Goal: Task Accomplishment & Management: Use online tool/utility

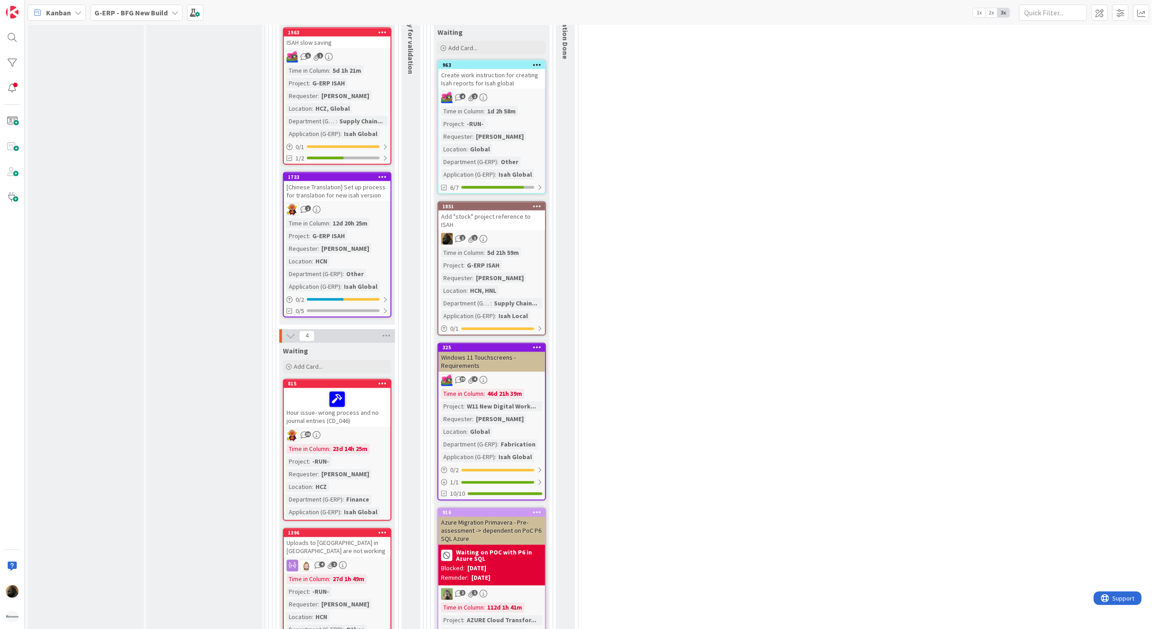
scroll to position [1145, 0]
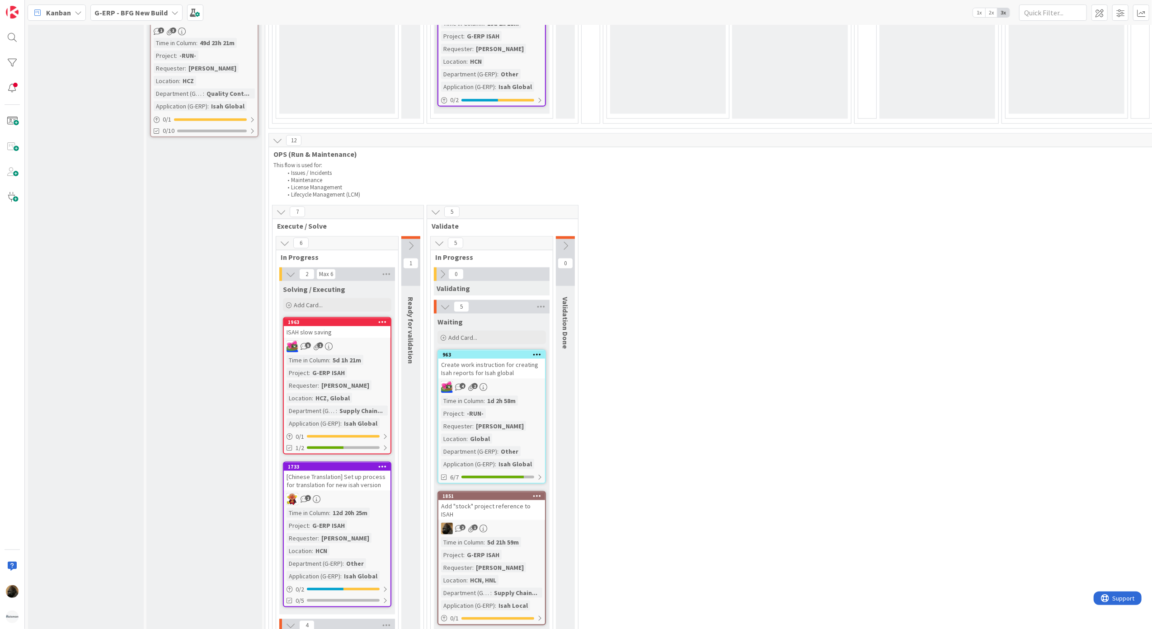
click at [440, 274] on icon at bounding box center [442, 274] width 10 height 10
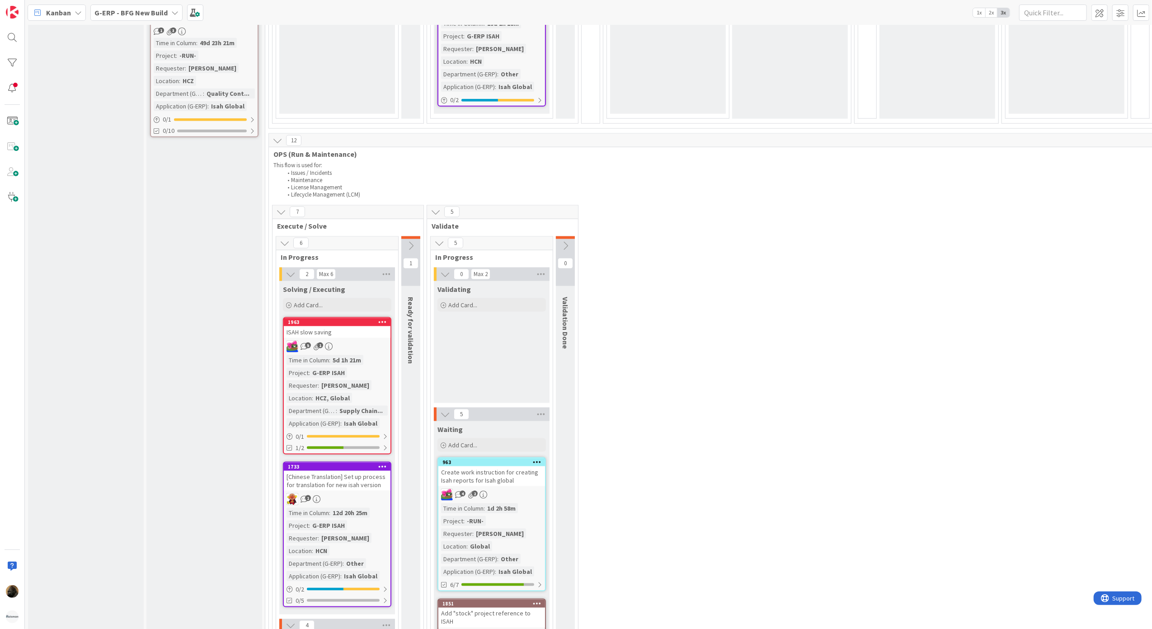
click at [417, 243] on button at bounding box center [410, 246] width 19 height 14
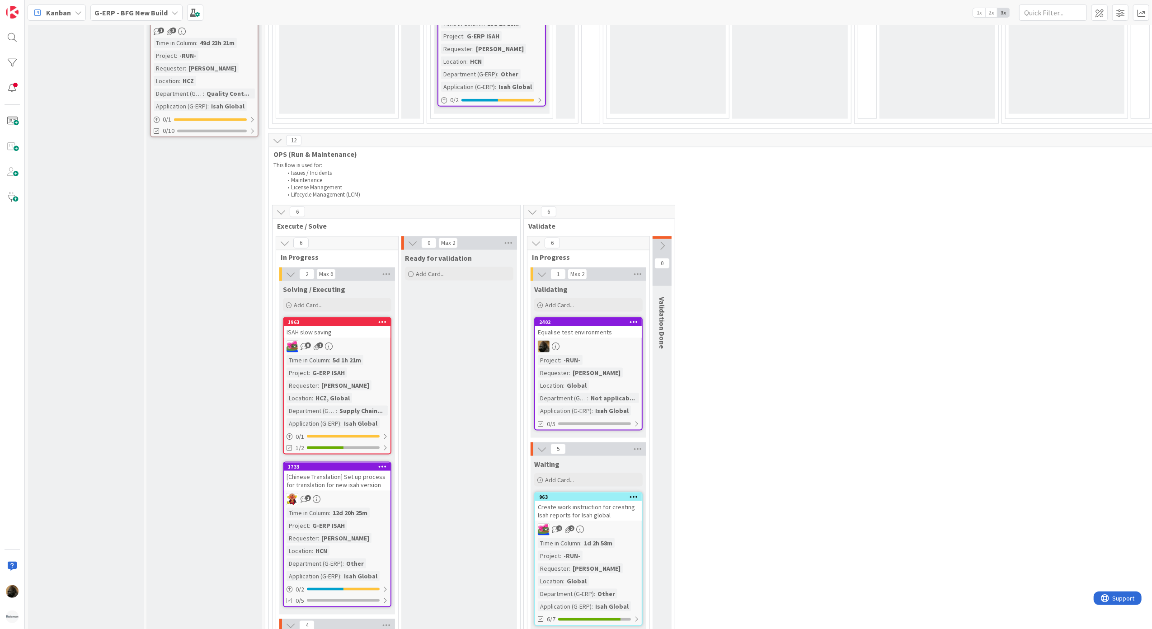
click at [572, 333] on div "Equalise test environments" at bounding box center [588, 332] width 107 height 12
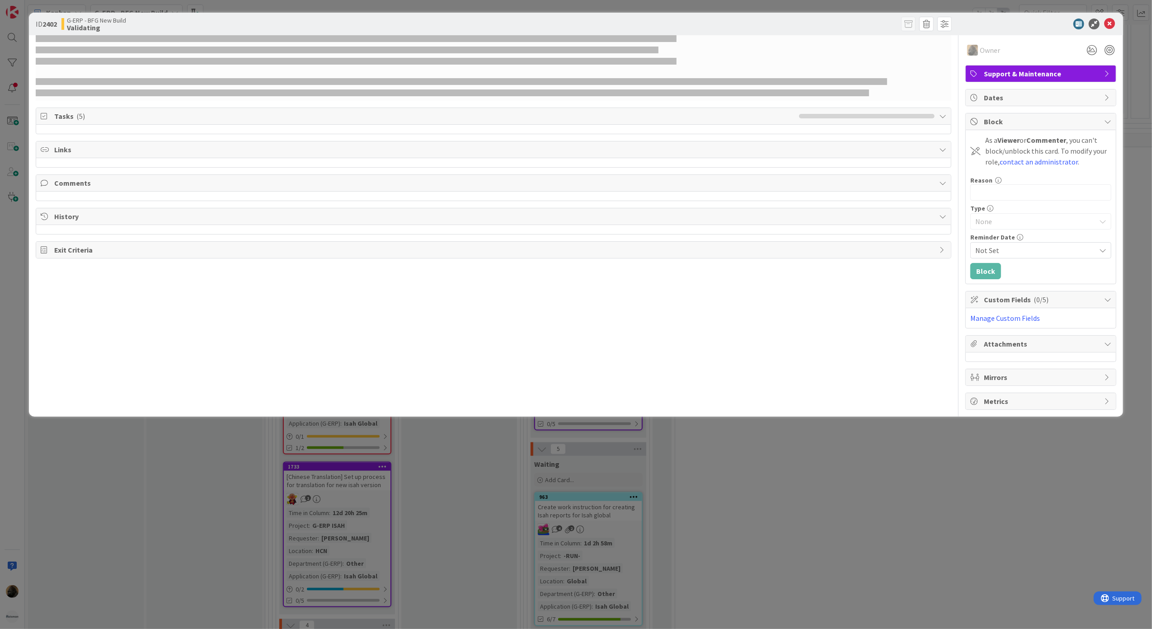
select select "sql"
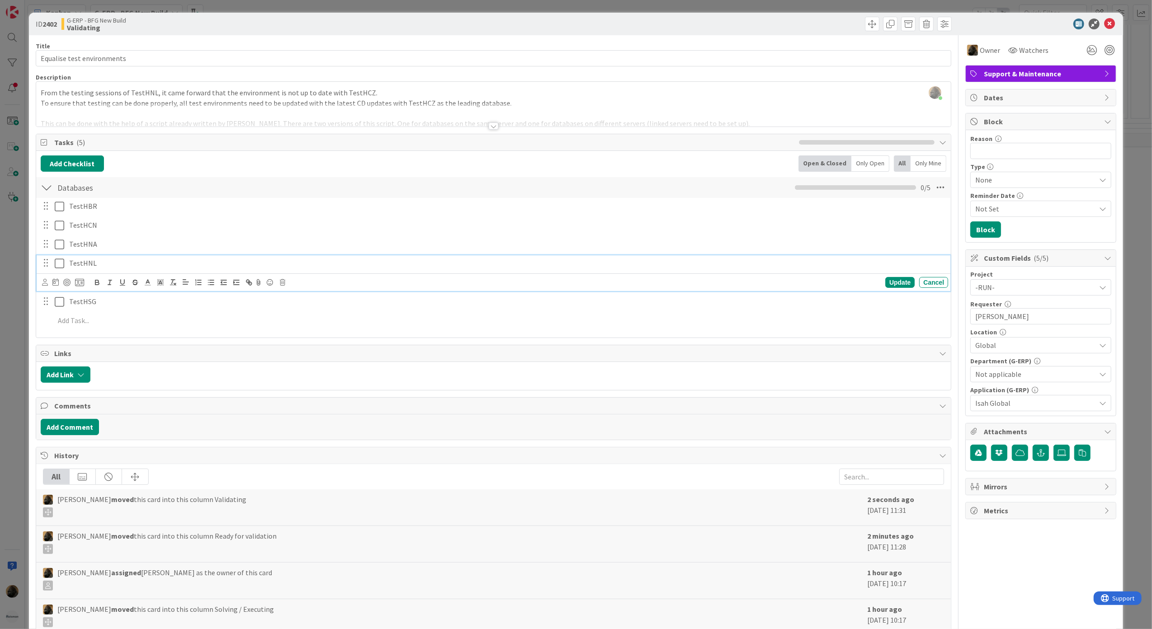
click at [61, 267] on icon at bounding box center [59, 263] width 9 height 11
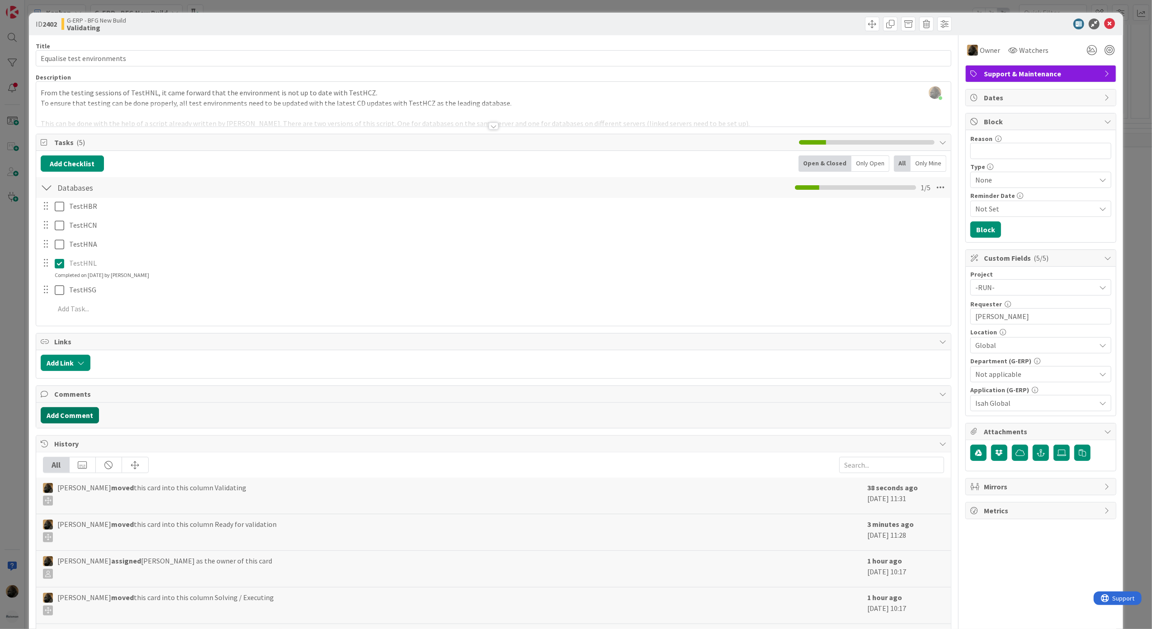
click at [79, 423] on button "Add Comment" at bounding box center [70, 415] width 58 height 16
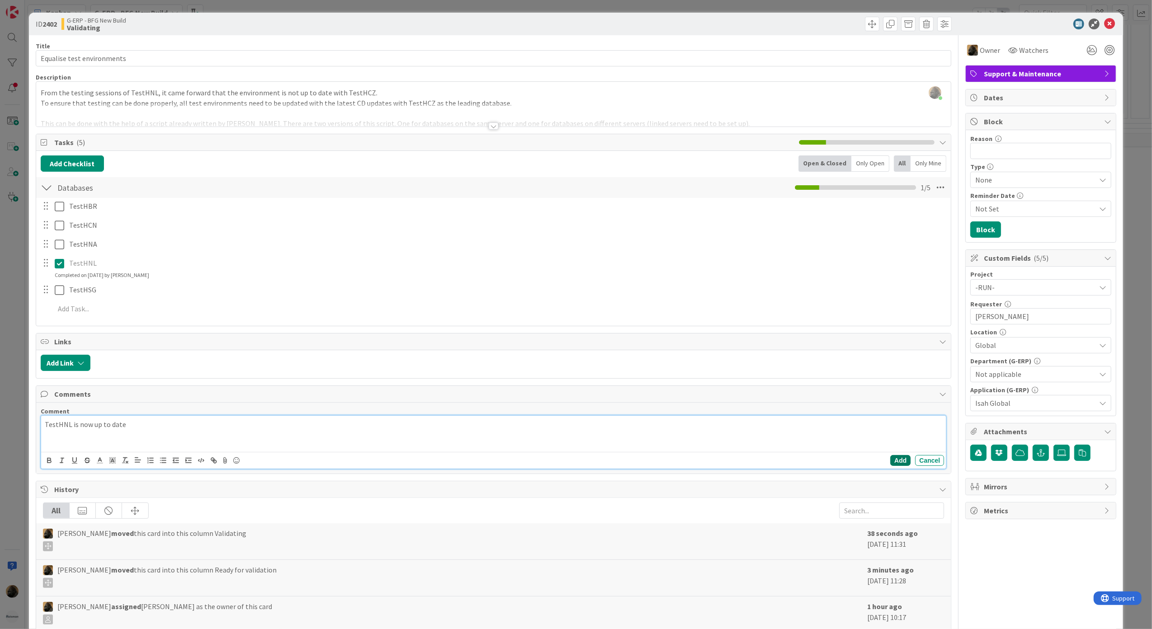
click at [892, 460] on button "Add" at bounding box center [900, 460] width 20 height 11
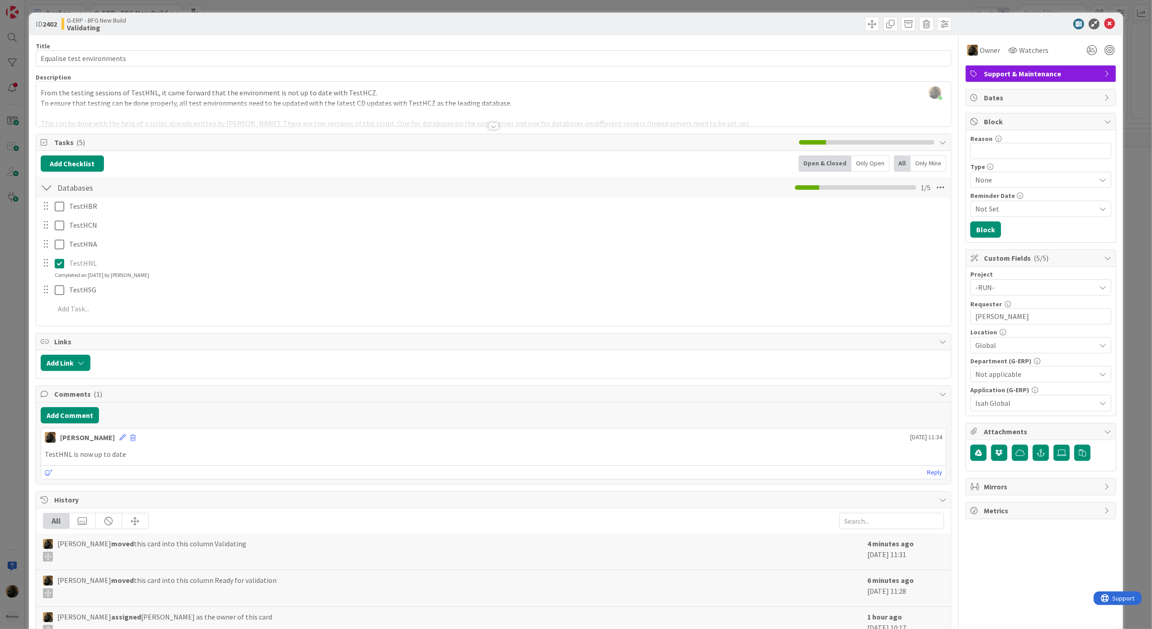
click at [17, 192] on div "ID 2402 G-ERP - BFG New Build Validating Title 26 / 128 Equalise test environme…" at bounding box center [576, 314] width 1152 height 629
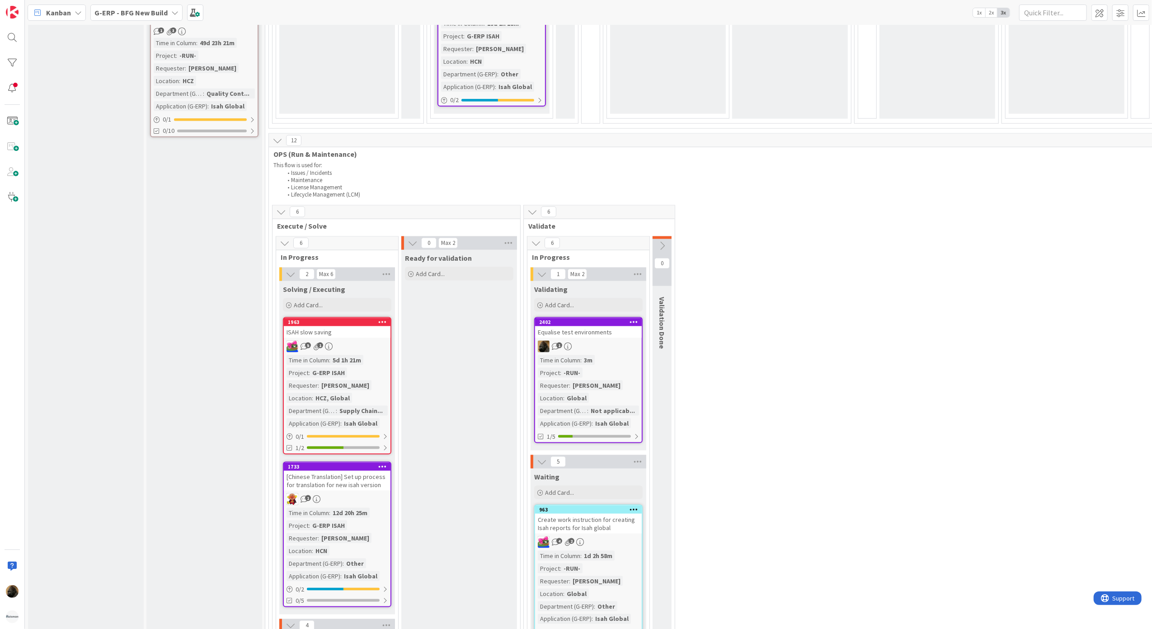
click at [136, 9] on b "G-ERP - BFG New Build" at bounding box center [130, 12] width 73 height 9
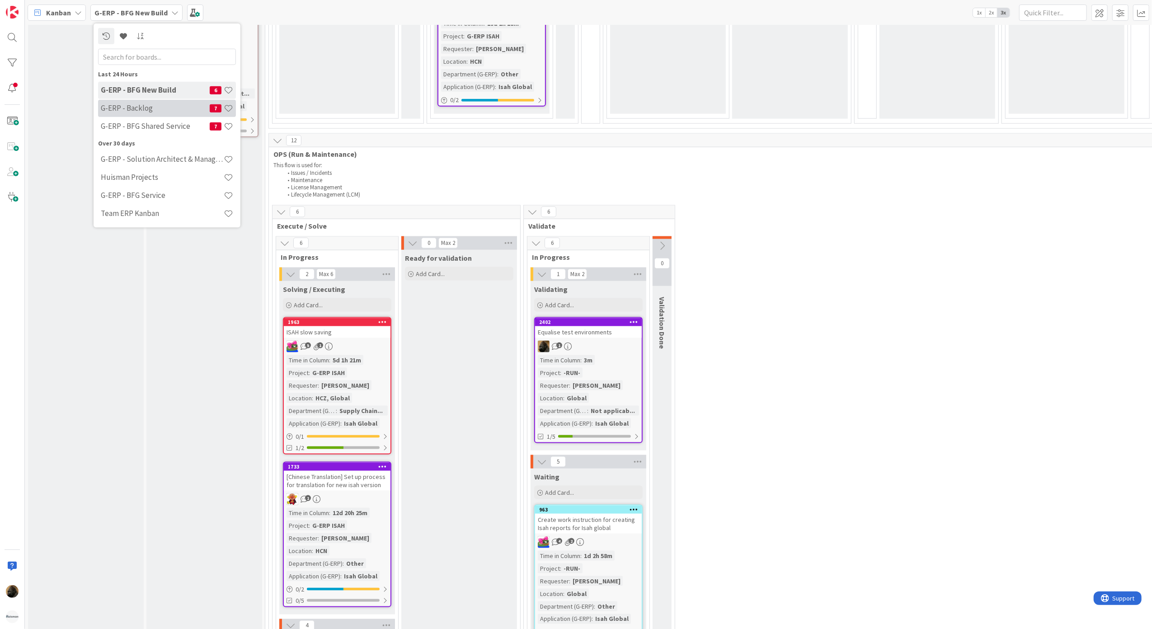
click at [125, 110] on h4 "G-ERP - Backlog" at bounding box center [155, 107] width 109 height 9
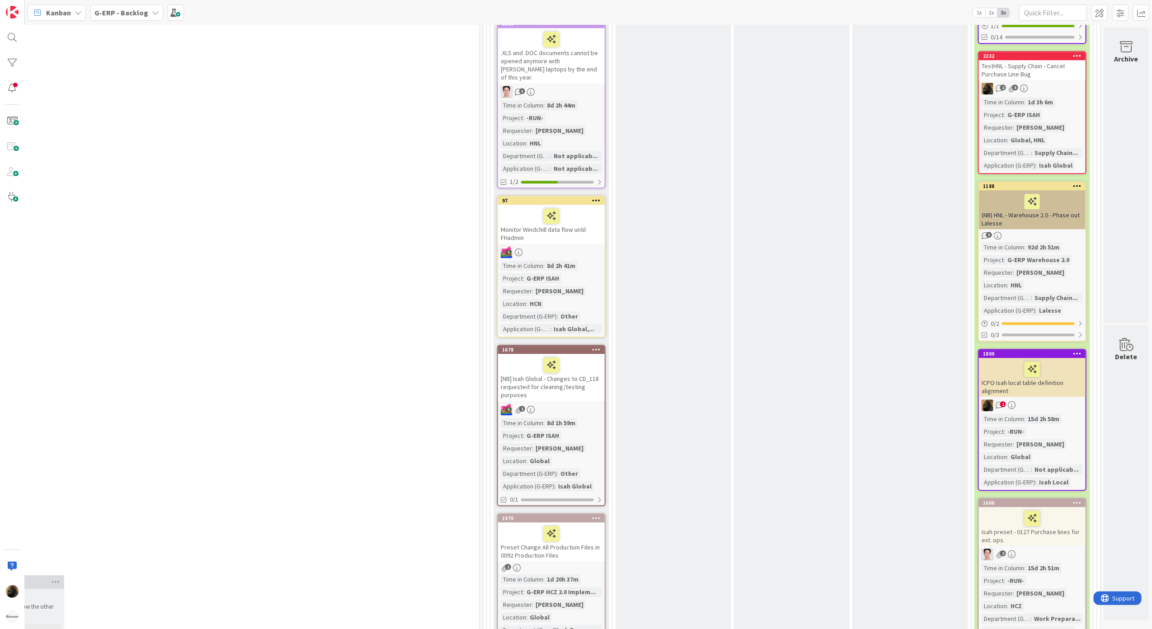
scroll to position [2591, 450]
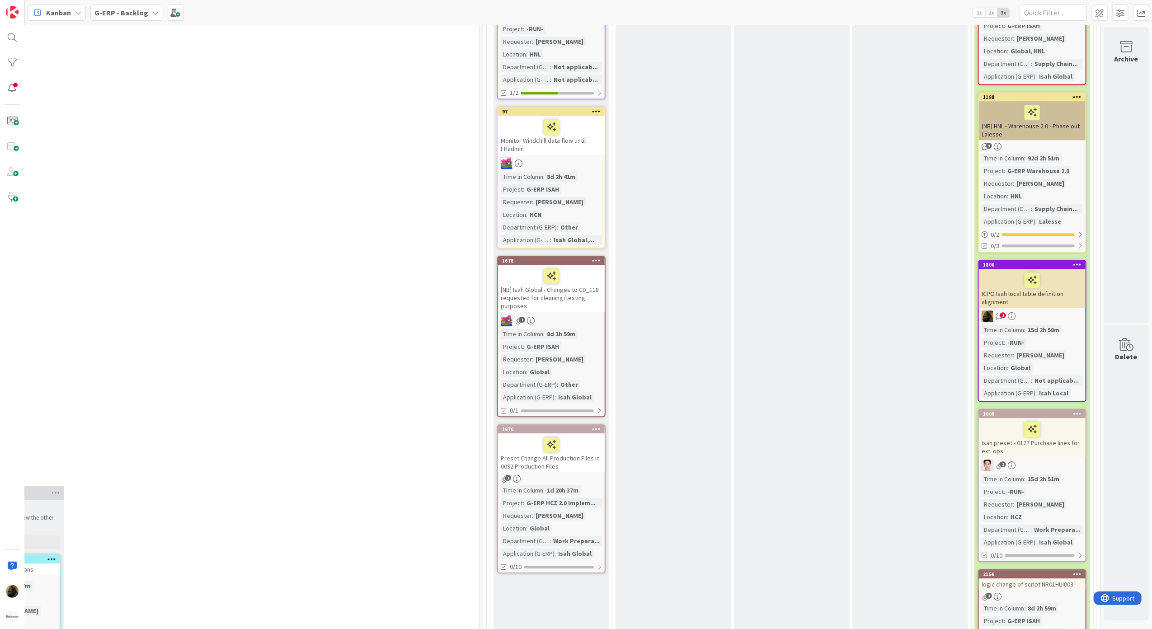
click at [982, 275] on div "ICPO Isah local table definition alignment" at bounding box center [1032, 288] width 107 height 39
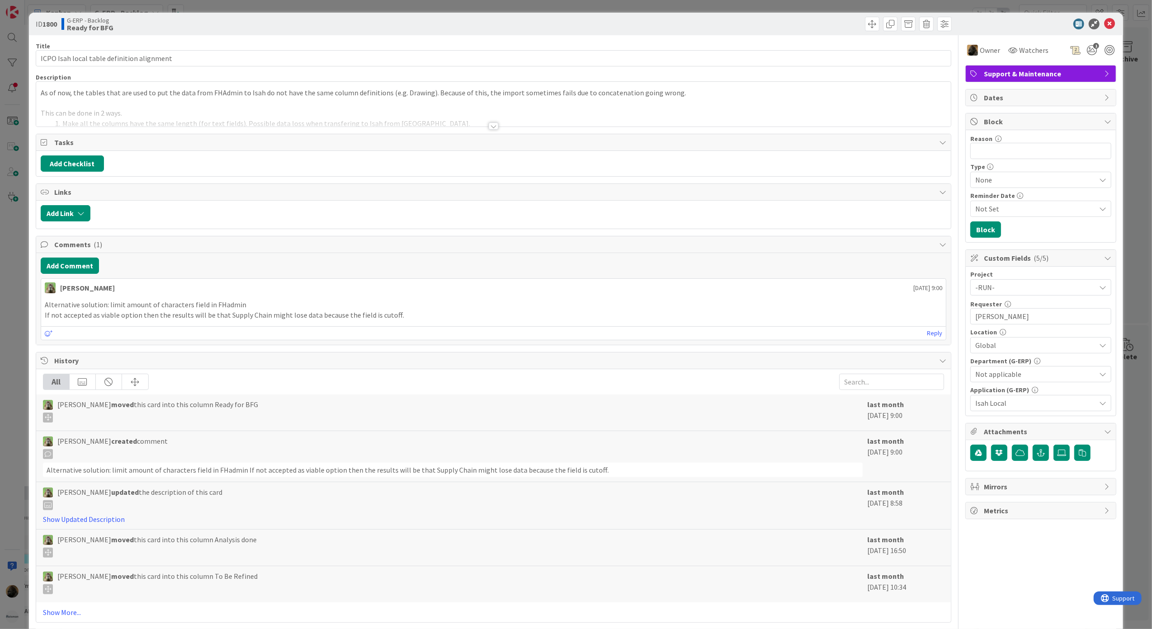
click at [490, 134] on div "Tasks Add Checklist" at bounding box center [494, 155] width 916 height 43
click at [1104, 24] on icon at bounding box center [1109, 24] width 11 height 11
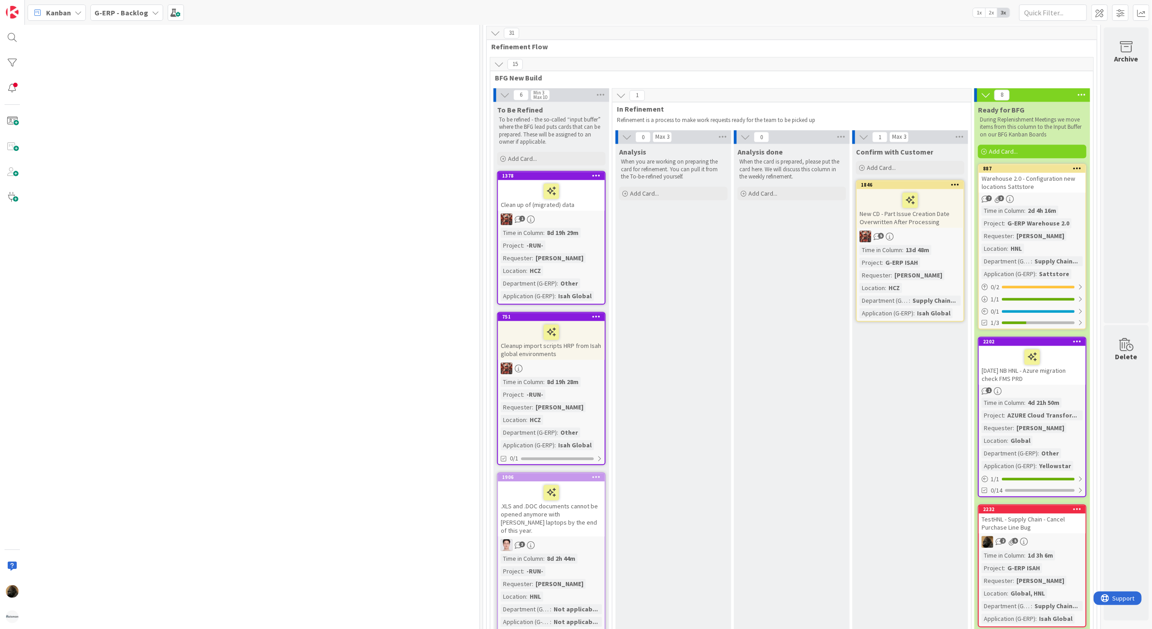
scroll to position [1566, 450]
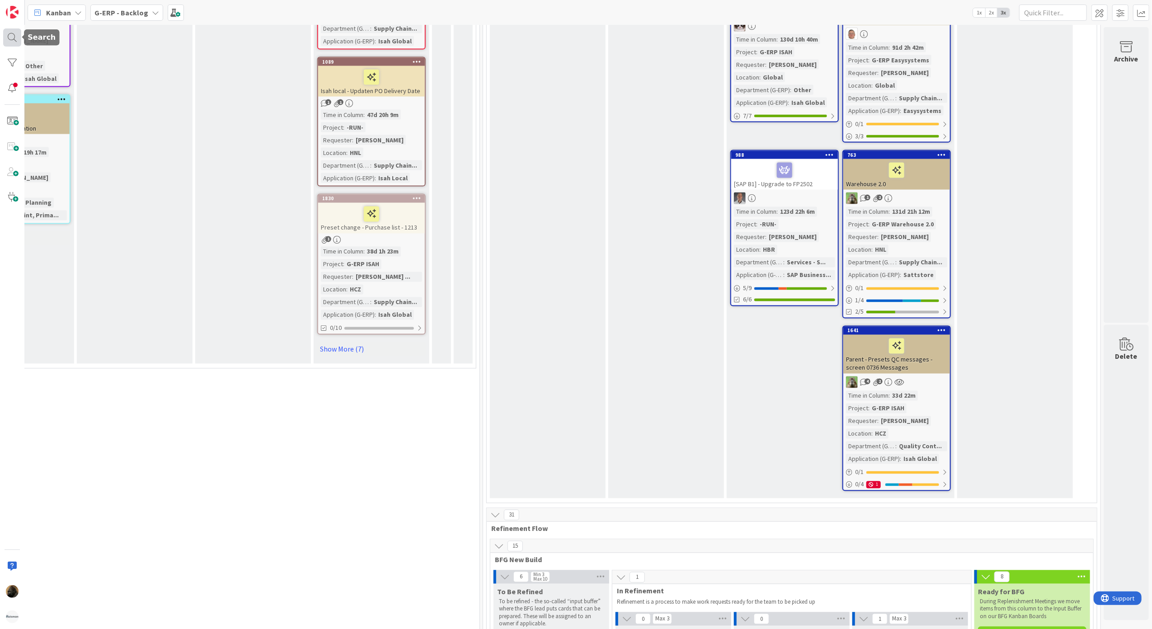
click at [20, 33] on div at bounding box center [12, 37] width 18 height 18
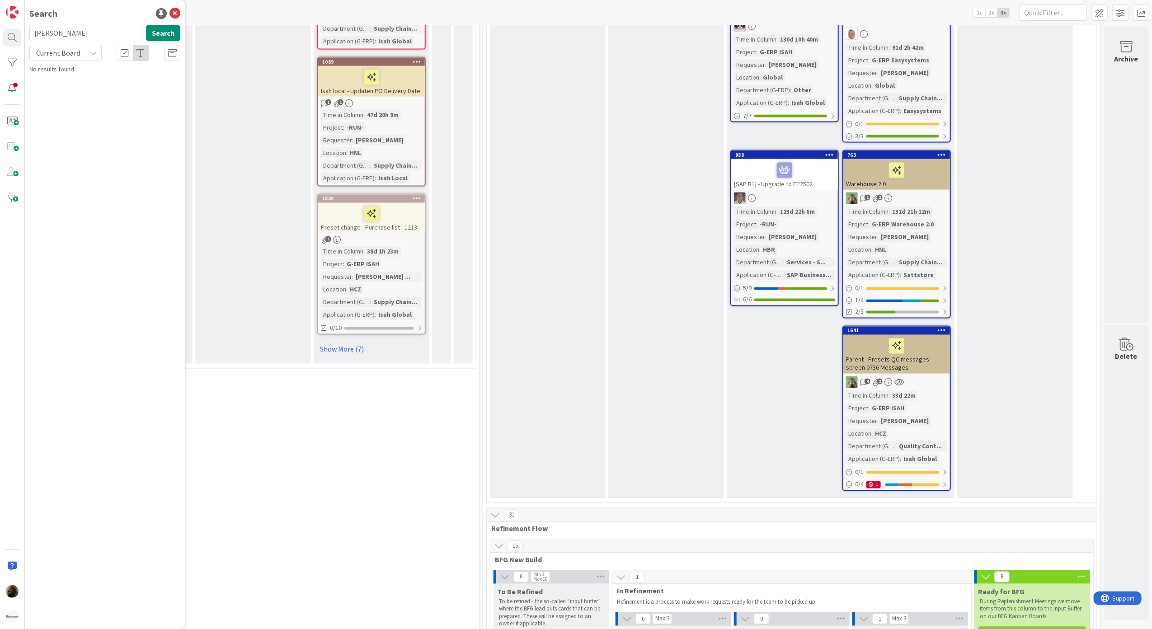
type input "frank"
click at [165, 33] on button "Search" at bounding box center [163, 33] width 34 height 16
click at [180, 13] on icon at bounding box center [174, 13] width 11 height 11
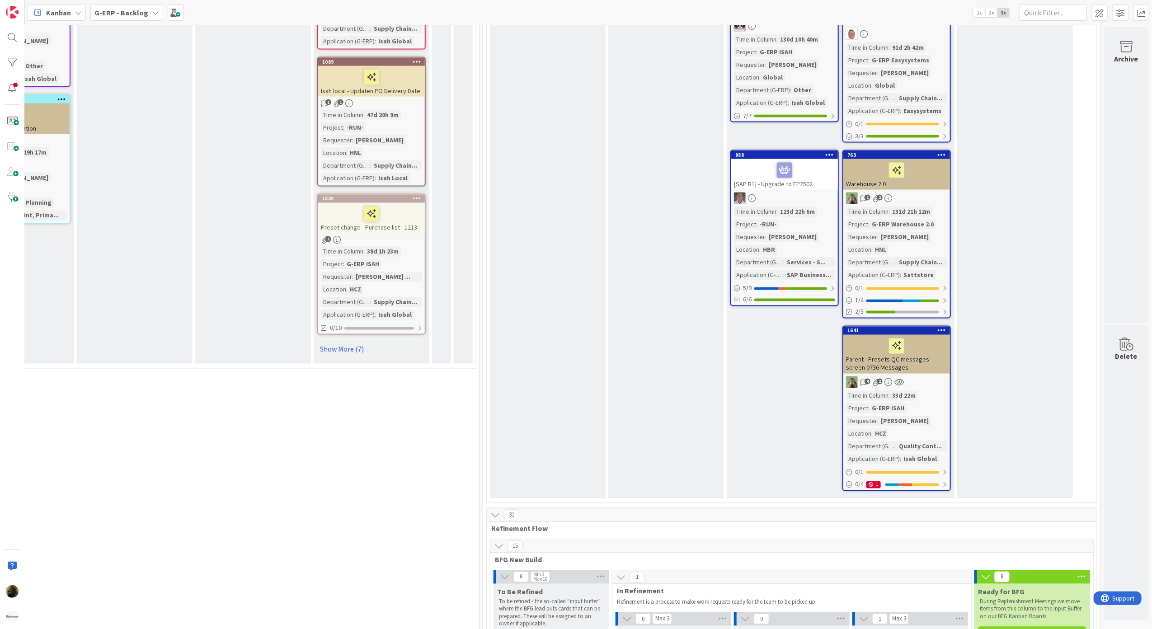
click at [100, 14] on b "G-ERP - Backlog" at bounding box center [121, 12] width 54 height 9
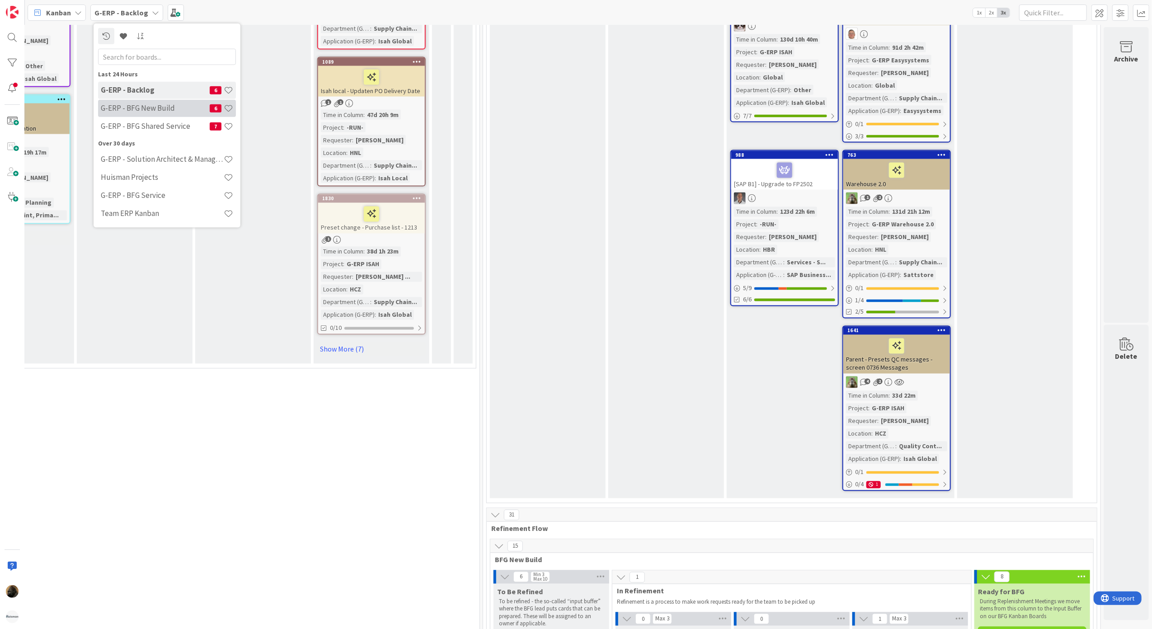
click at [119, 114] on div "G-ERP - BFG New Build 6" at bounding box center [167, 107] width 138 height 17
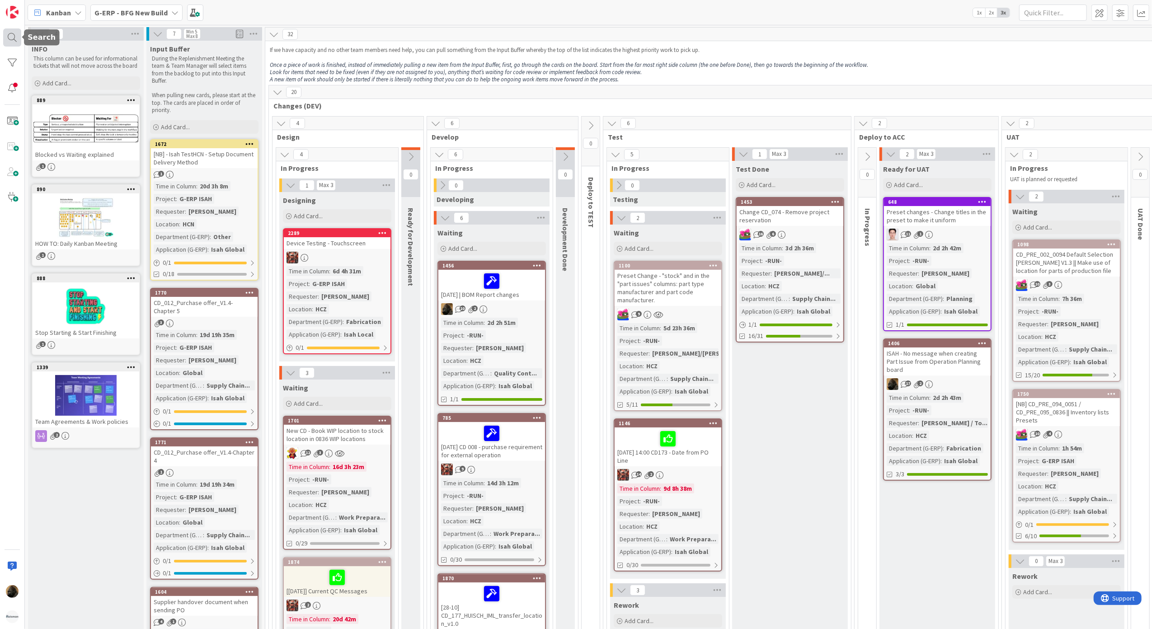
click at [6, 38] on div at bounding box center [12, 37] width 18 height 18
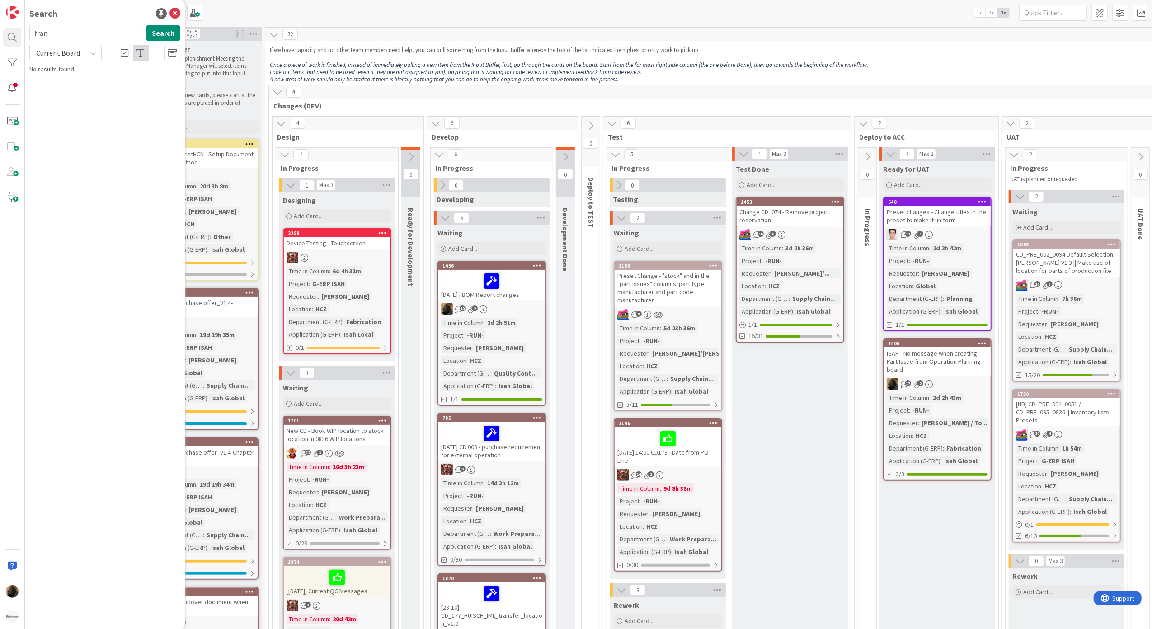
type input "frank"
click at [151, 31] on button "Search" at bounding box center [163, 33] width 34 height 16
click at [174, 16] on icon at bounding box center [174, 13] width 11 height 11
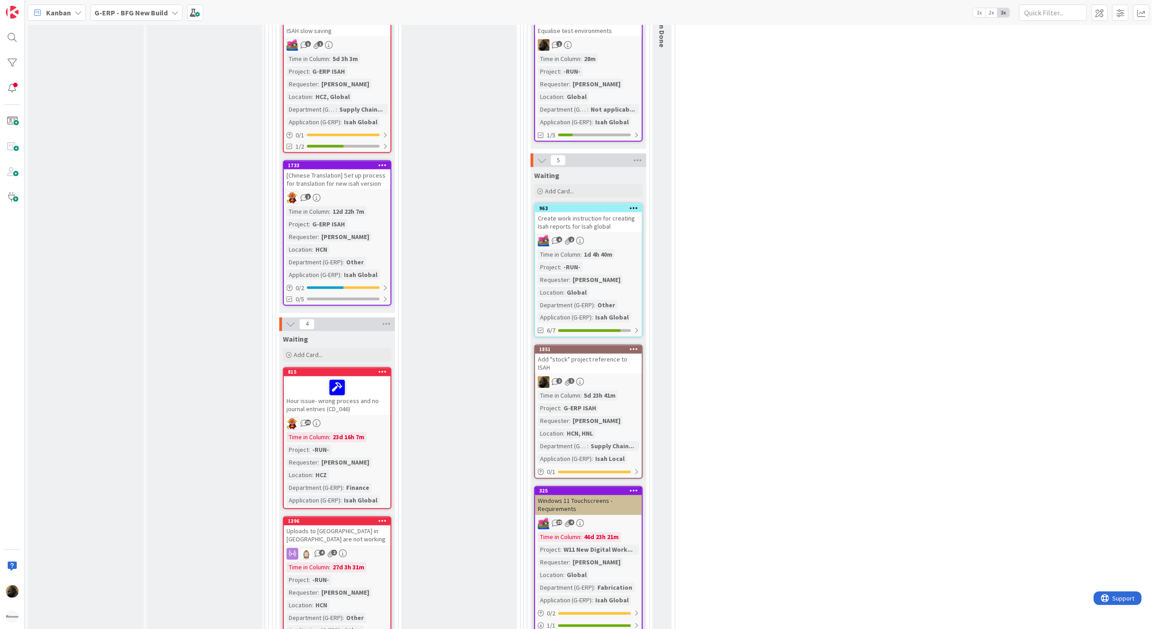
scroll to position [1385, 0]
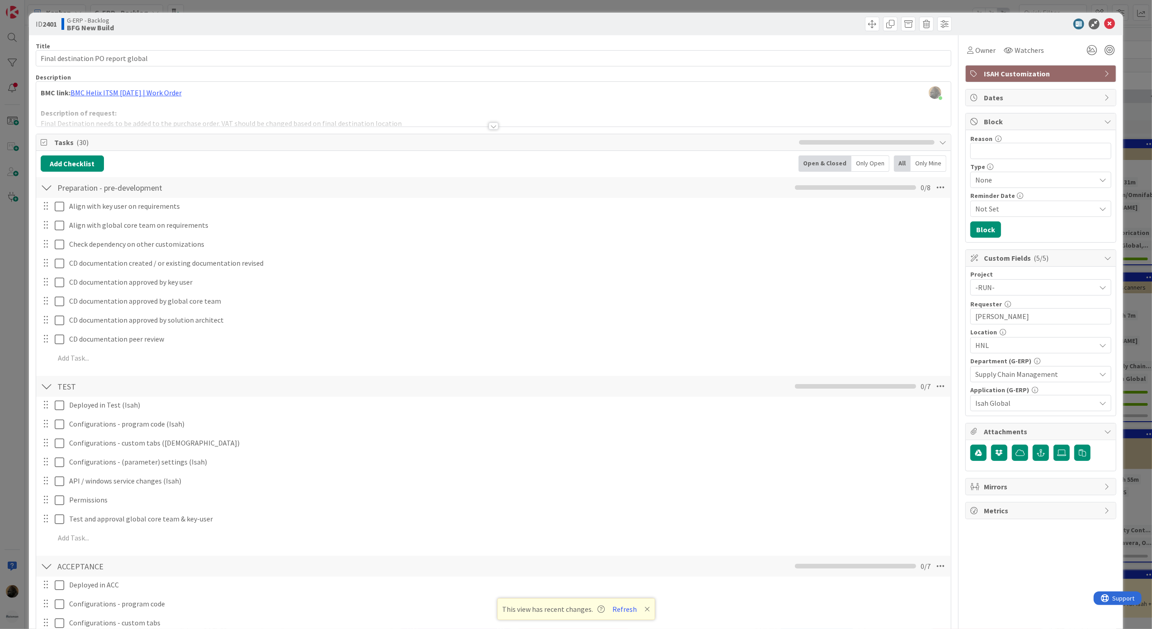
click at [12, 265] on div "ID 2401 G-ERP - Backlog BFG New Build Title 34 / 128 Final destination PO repor…" at bounding box center [576, 314] width 1152 height 629
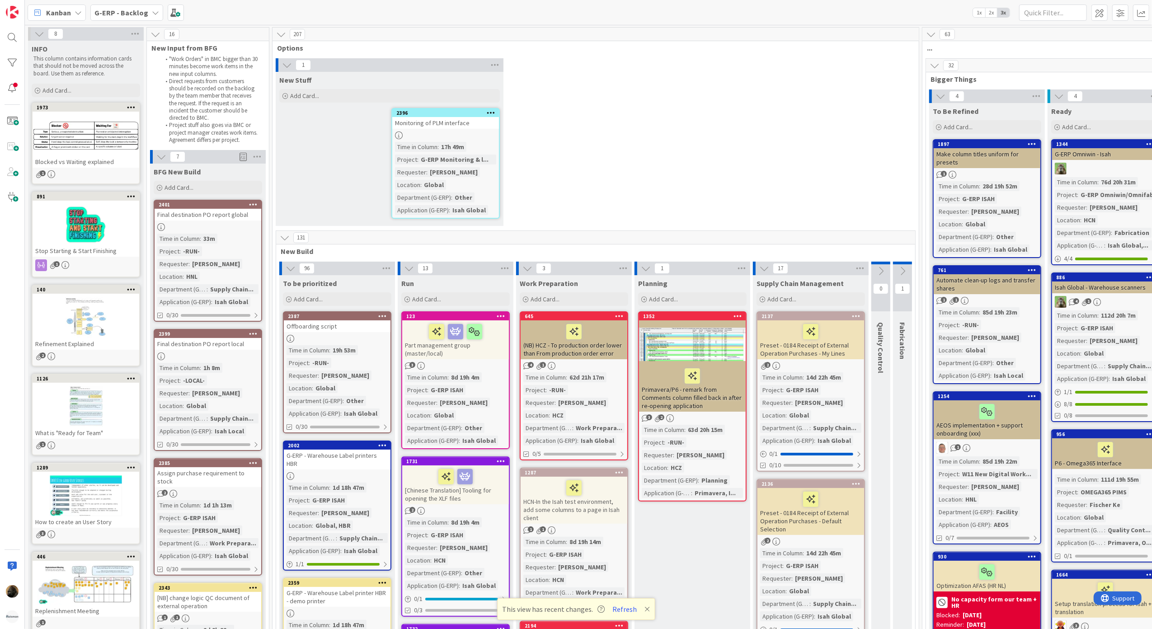
click at [141, 9] on b "G-ERP - Backlog" at bounding box center [121, 12] width 54 height 9
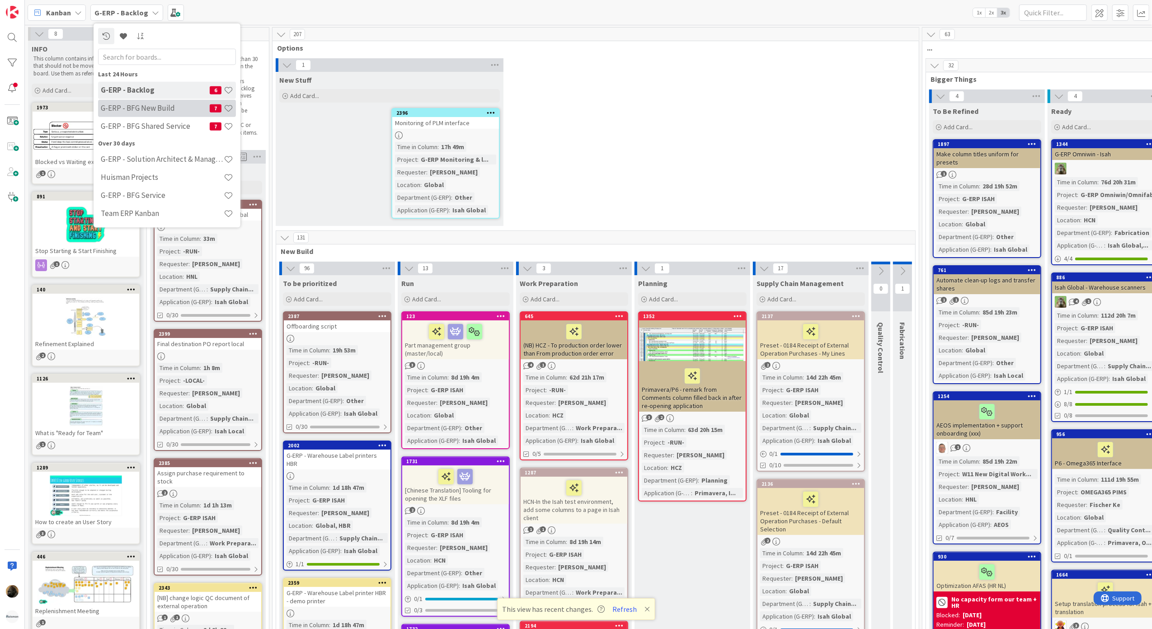
click at [158, 103] on h4 "G-ERP - BFG New Build" at bounding box center [155, 107] width 109 height 9
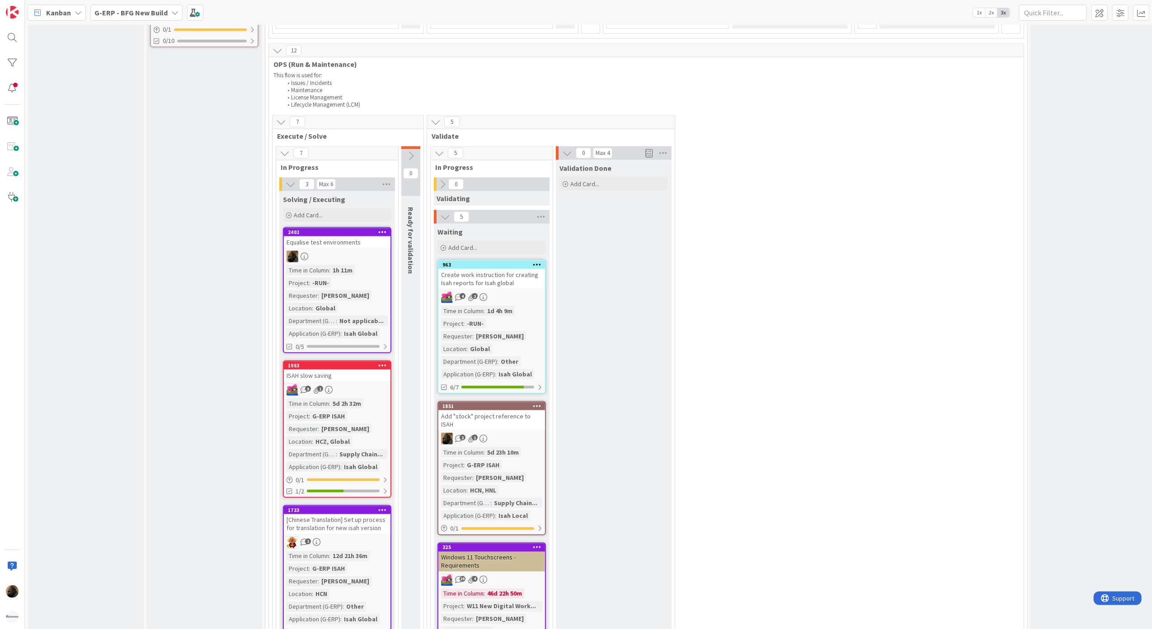
scroll to position [1197, 0]
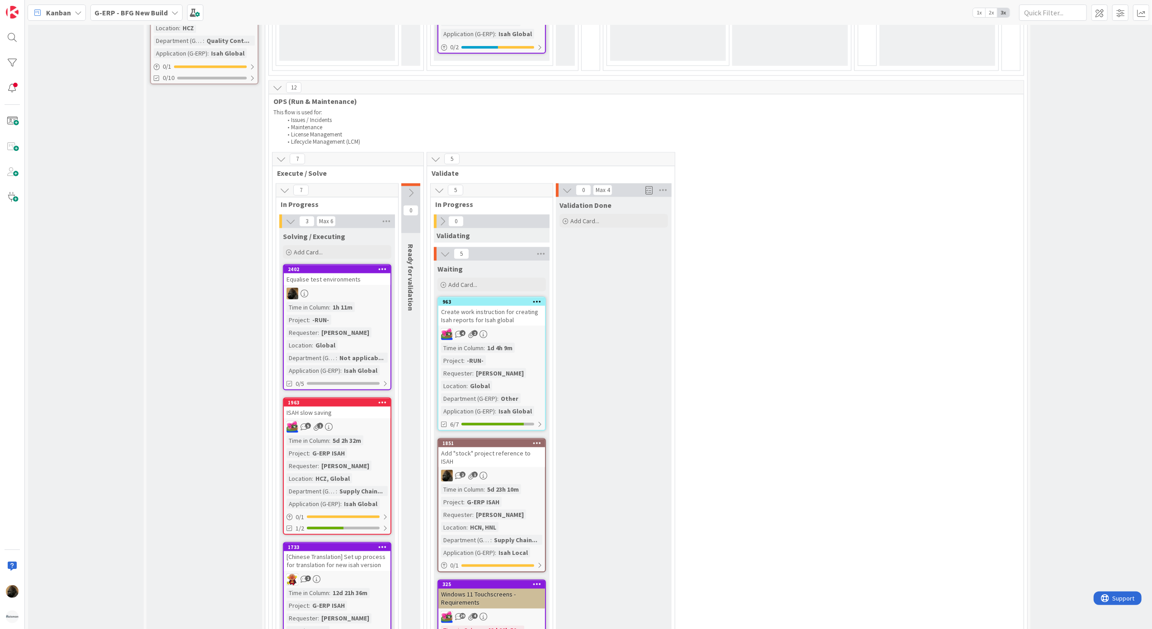
click at [416, 188] on icon at bounding box center [411, 193] width 10 height 10
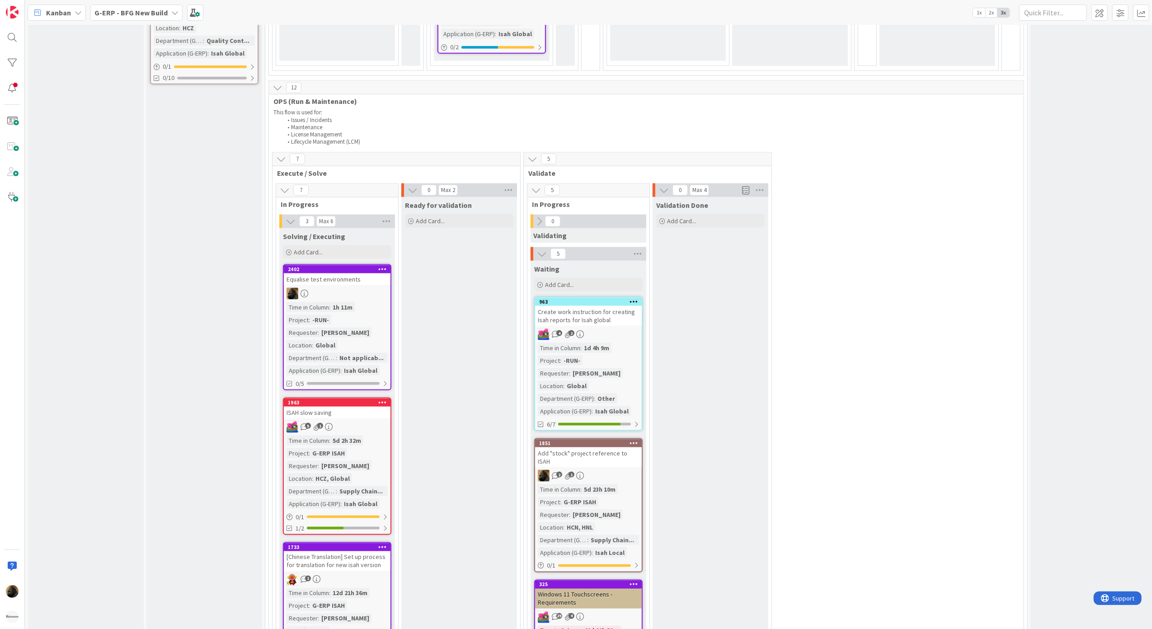
click at [539, 219] on icon at bounding box center [539, 221] width 10 height 10
